Goal: Find specific page/section: Find specific page/section

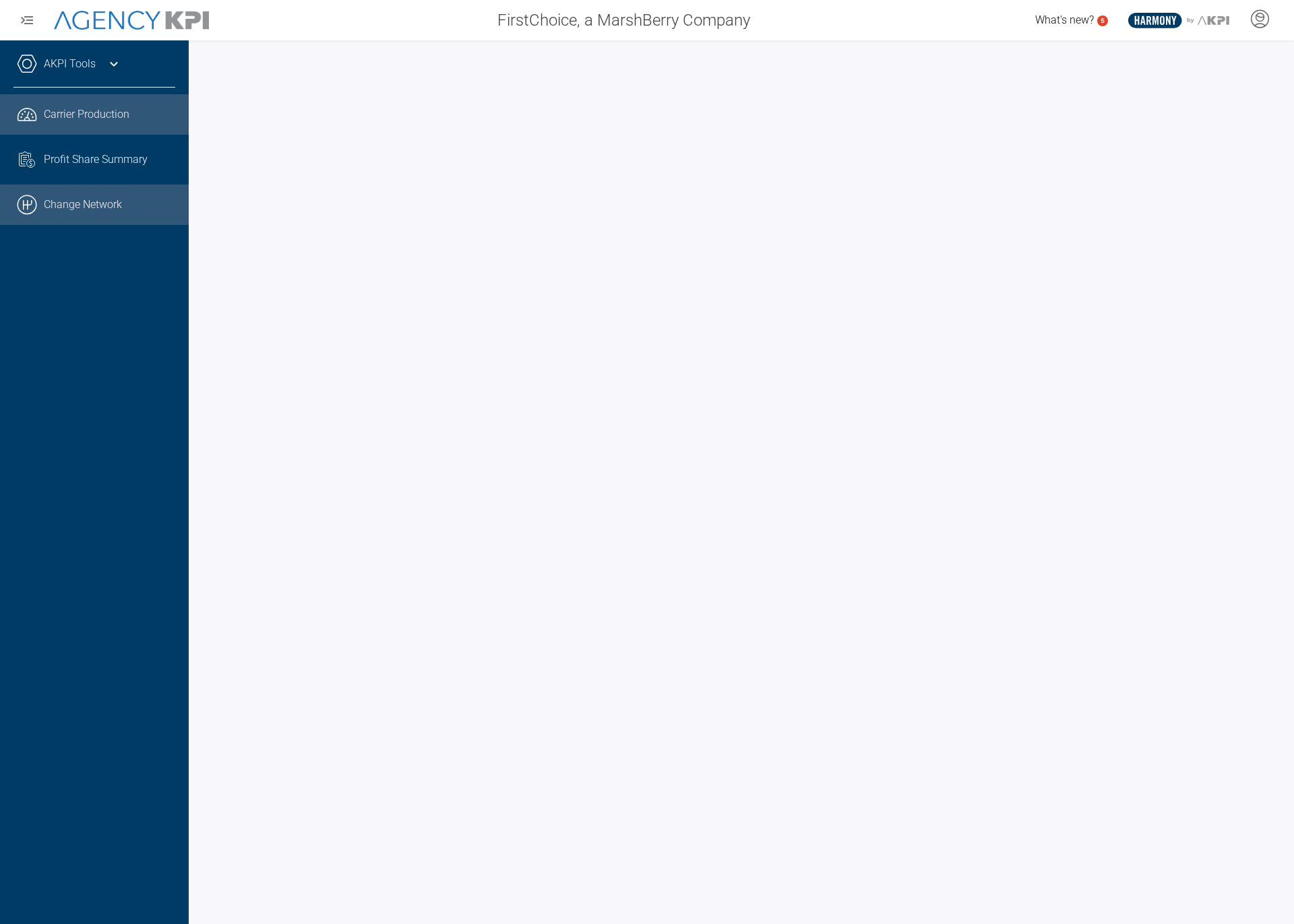
click at [63, 216] on link ".cls-1{fill:none;stroke:#000;stroke-linecap:round;stroke-linejoin:round;stroke-…" at bounding box center [94, 204] width 188 height 41
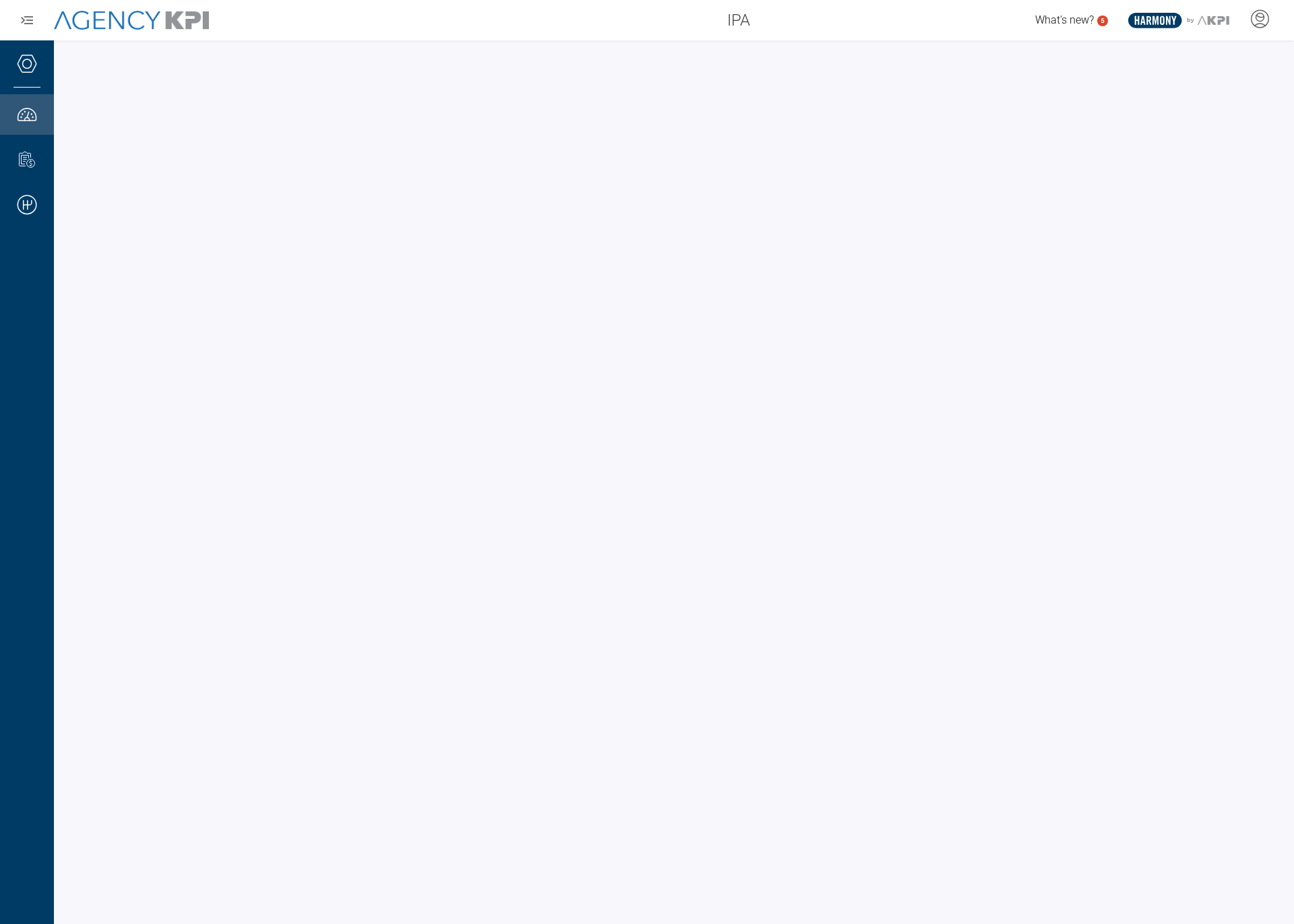
click at [602, 46] on div at bounding box center [673, 482] width 1239 height 883
click at [641, 37] on div "IPA What's new? 5 .st0{fill:#003B66;} .st1{fill:#FFFFFF;} .st2{fill:#949698;} L…" at bounding box center [647, 20] width 1294 height 41
click at [716, 15] on div "IPA" at bounding box center [493, 20] width 534 height 27
click at [739, 18] on span "IPA" at bounding box center [738, 20] width 23 height 24
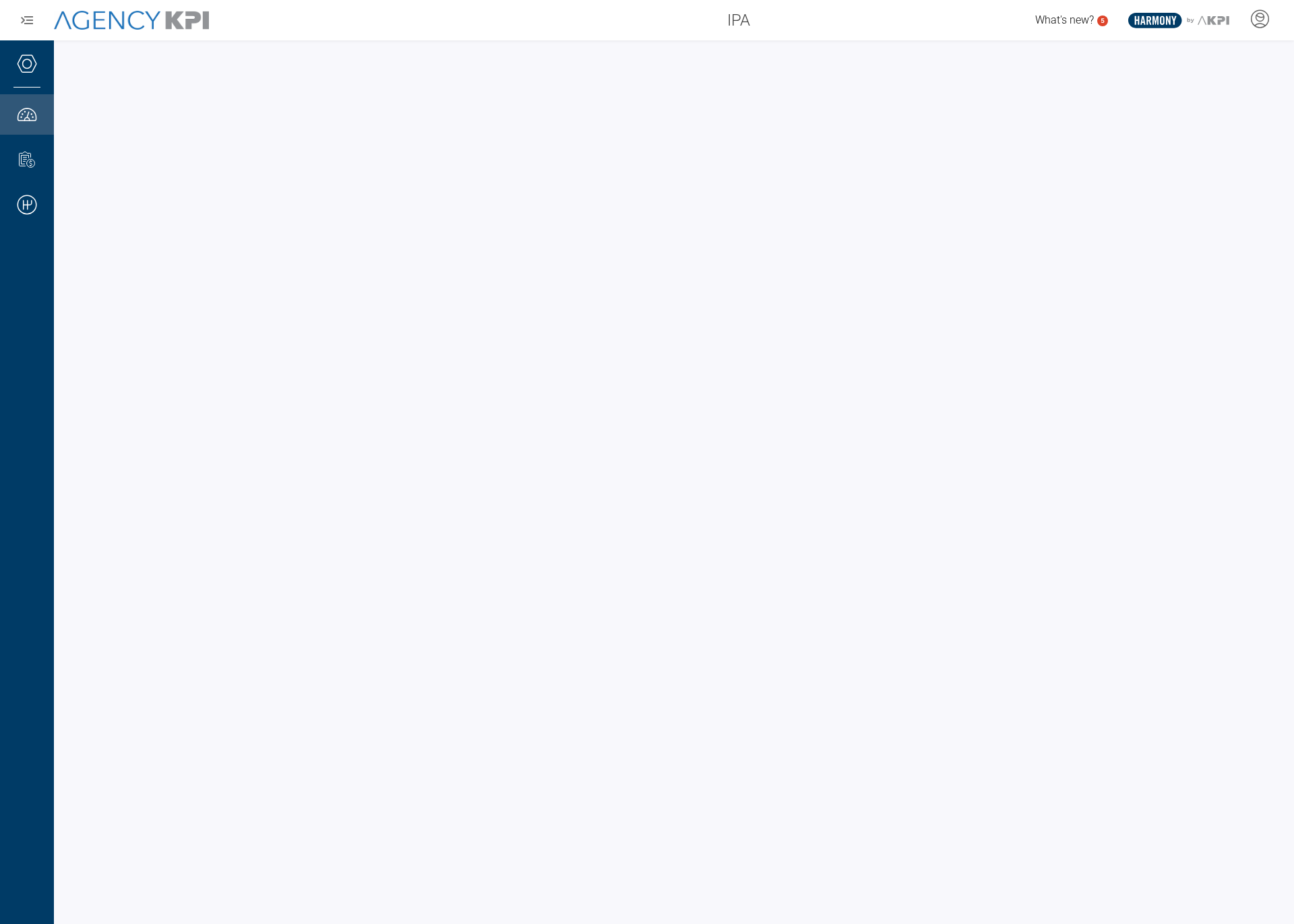
click at [739, 18] on span "IPA" at bounding box center [738, 20] width 23 height 24
click at [750, 34] on div "IPA What's new? 5 .st0{fill:#003B66;} .st1{fill:#FFFFFF;} .st2{fill:#949698;} L…" at bounding box center [647, 20] width 1294 height 41
click at [745, 27] on span "IPA" at bounding box center [738, 20] width 23 height 24
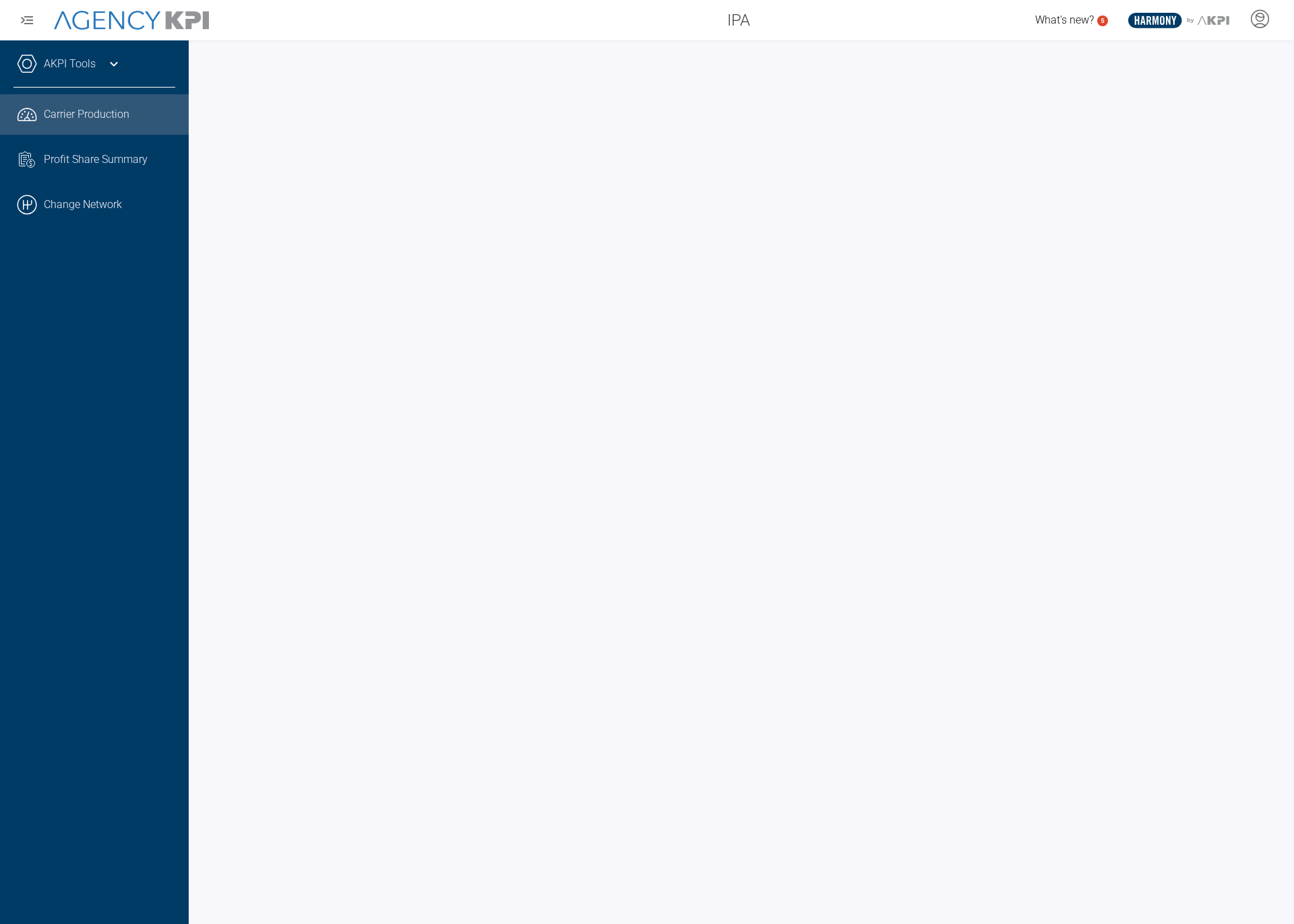
click at [14, 68] on div "AKPI Tools Core Production Data Upload Agency Code Mapping Carrier Data Health …" at bounding box center [94, 482] width 188 height 883
click at [62, 64] on link "AKPI Tools" at bounding box center [69, 63] width 52 height 16
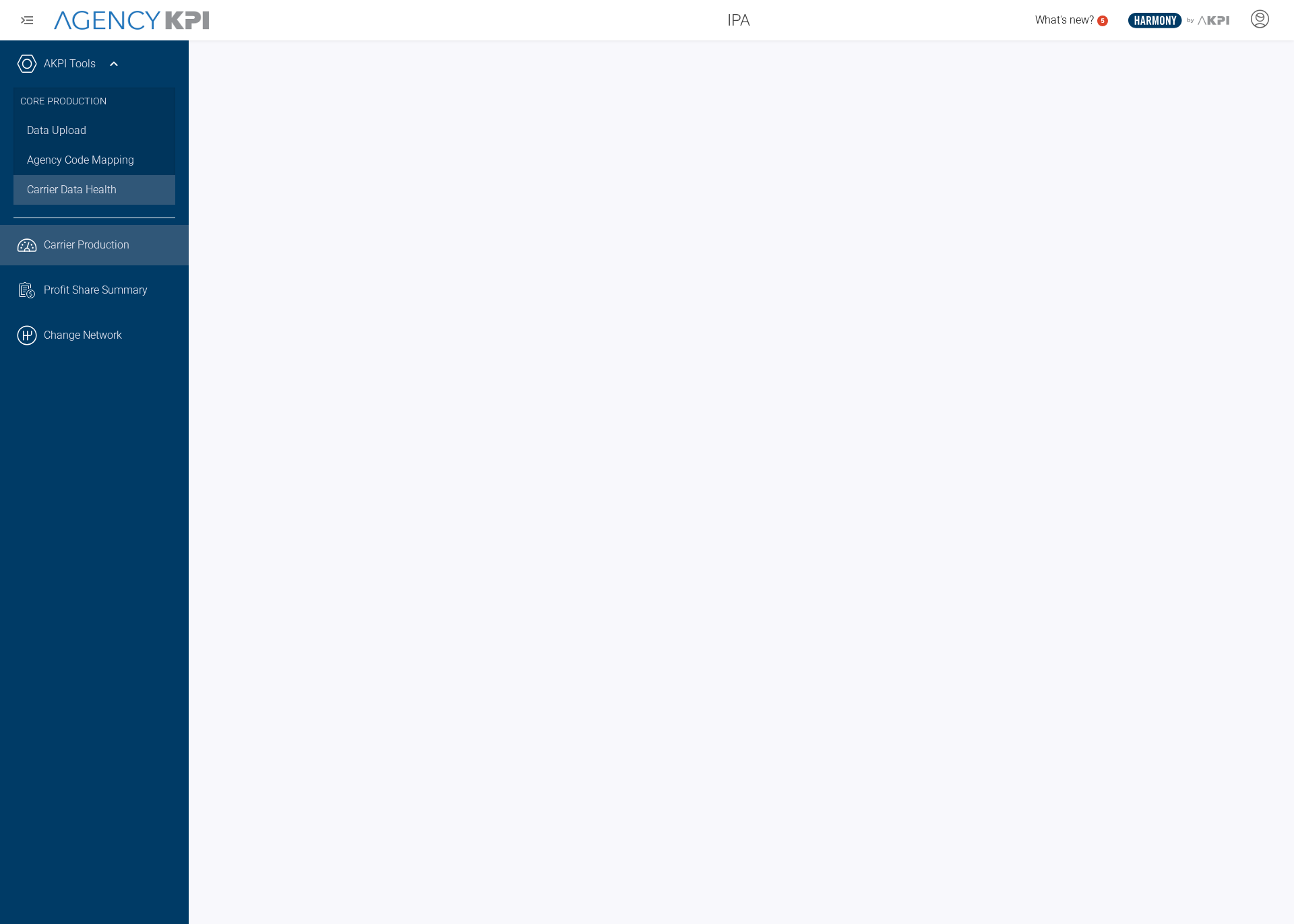
click at [98, 190] on span "Carrier Data Health" at bounding box center [71, 189] width 89 height 16
